Goal: Check status: Check status

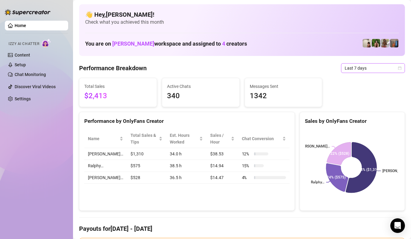
click at [385, 66] on span "Last 7 days" at bounding box center [373, 68] width 57 height 9
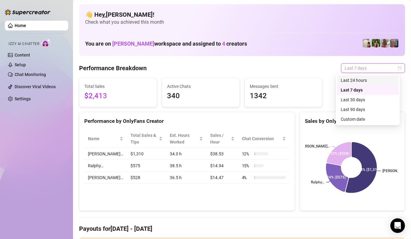
click at [381, 82] on div "Last 24 hours" at bounding box center [368, 80] width 54 height 7
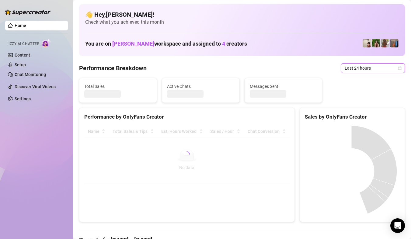
click at [391, 71] on span "Last 24 hours" at bounding box center [373, 68] width 57 height 9
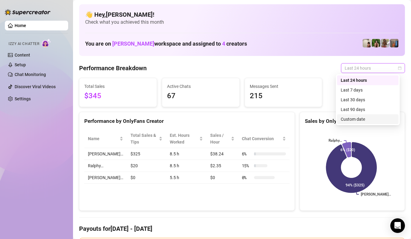
click at [380, 117] on div "Custom date" at bounding box center [368, 119] width 54 height 7
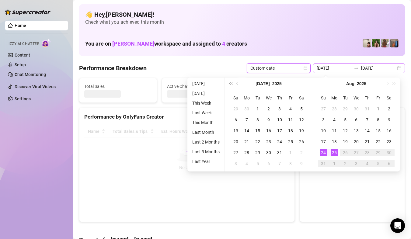
click at [394, 68] on div "[DATE] [DATE]" at bounding box center [359, 68] width 92 height 10
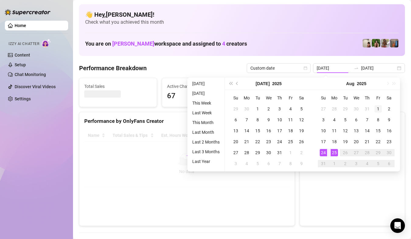
click at [374, 108] on td "1" at bounding box center [378, 109] width 11 height 11
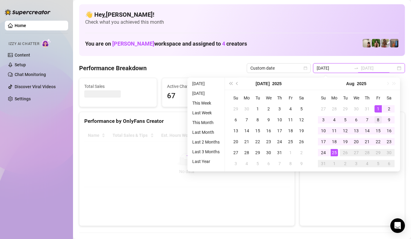
type input "[DATE]"
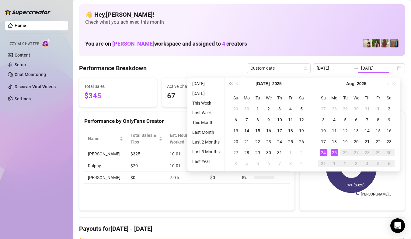
type input "[DATE]"
click at [334, 155] on div "25" at bounding box center [334, 152] width 7 height 7
click at [334, 155] on icon at bounding box center [351, 167] width 51 height 51
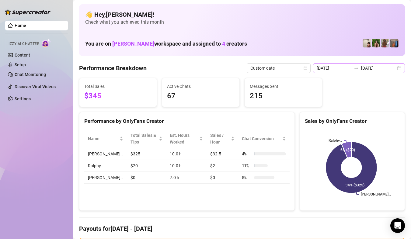
click at [395, 66] on div "[DATE] [DATE]" at bounding box center [359, 68] width 92 height 10
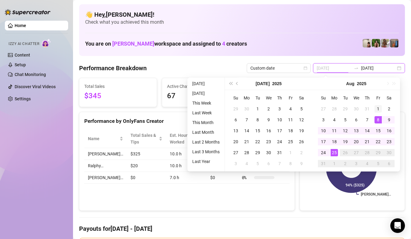
type input "[DATE]"
click at [376, 111] on div "1" at bounding box center [378, 108] width 7 height 7
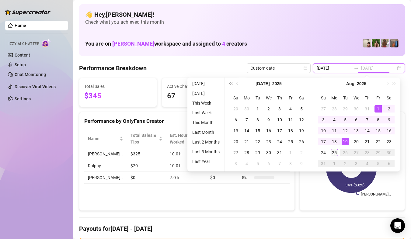
type input "[DATE]"
click at [335, 153] on div "25" at bounding box center [334, 152] width 7 height 7
click at [335, 153] on icon at bounding box center [351, 167] width 51 height 51
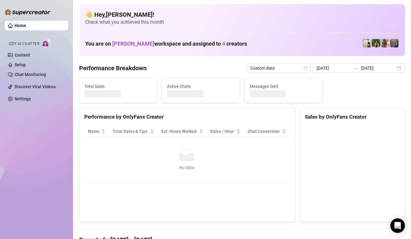
type input "[DATE]"
